Goal: Find contact information: Find contact information

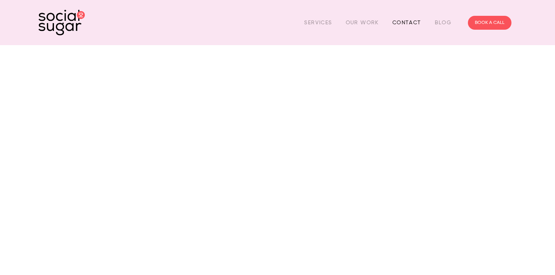
click at [407, 22] on link "Contact" at bounding box center [406, 23] width 29 height 12
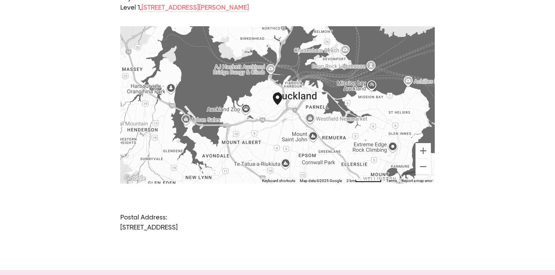
scroll to position [558, 0]
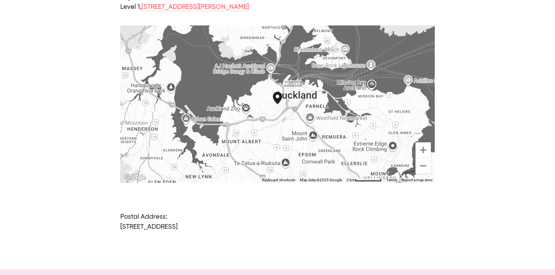
drag, startPoint x: 121, startPoint y: 223, endPoint x: 316, endPoint y: 223, distance: 195.2
click at [316, 223] on p "Postal Address: PO Box 68145, Victoria St West, Auckland 1142, New Zealand" at bounding box center [277, 222] width 314 height 20
copy p "PO Box 68145, Victoria St West, Auckland 1142, New Zealand"
